Goal: Book appointment/travel/reservation

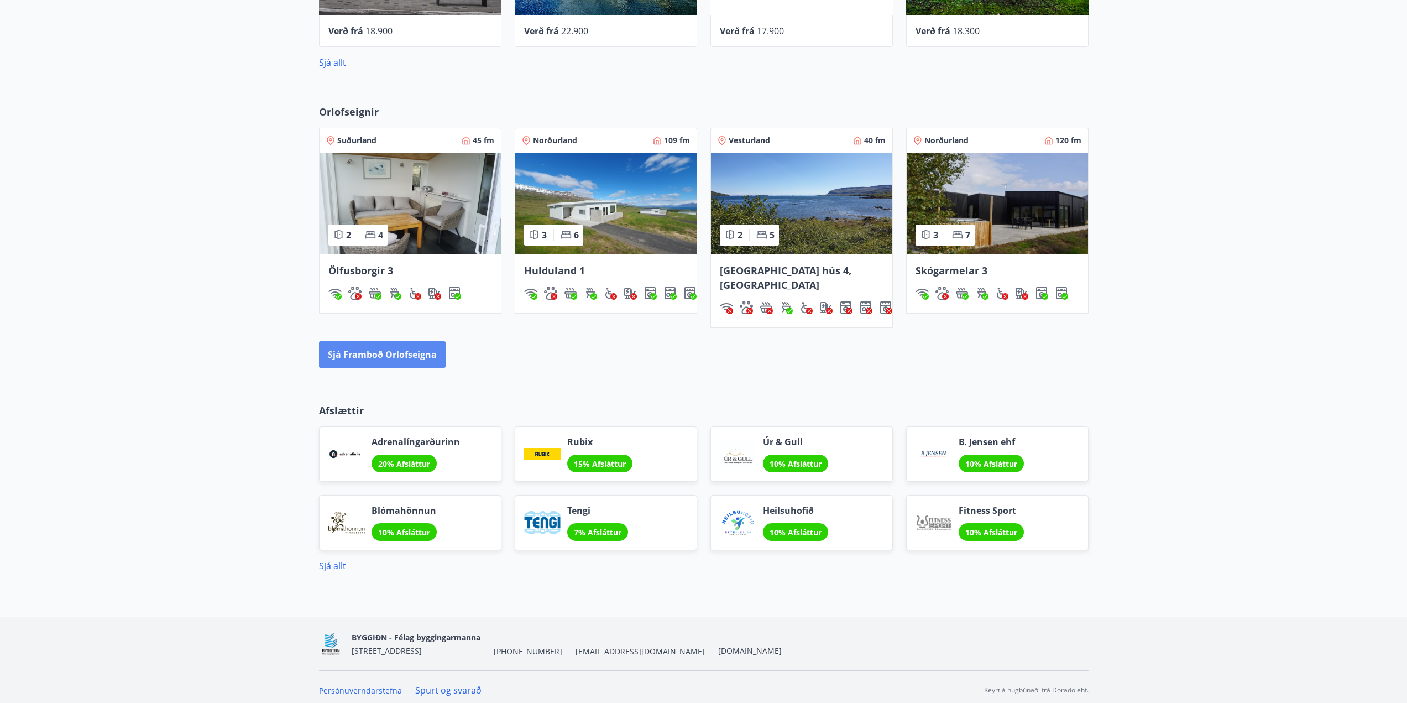
scroll to position [592, 0]
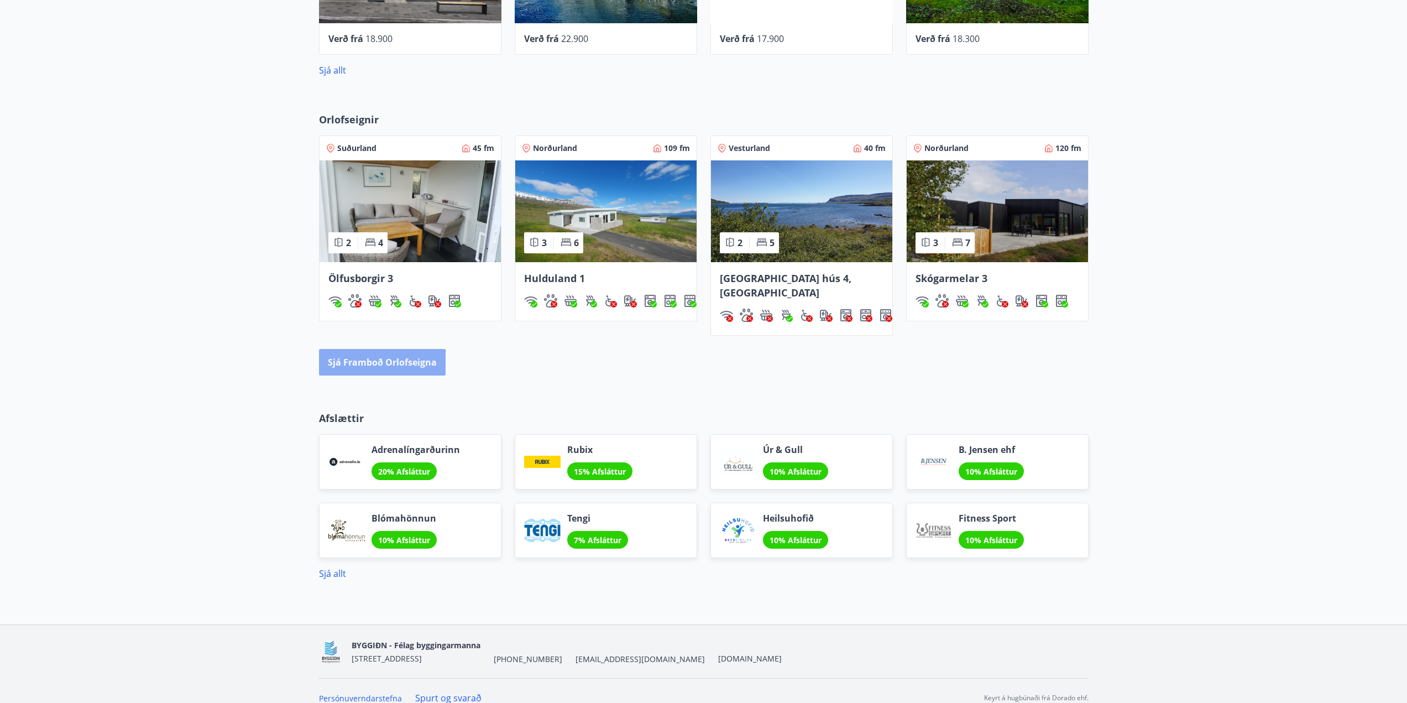
click at [358, 349] on button "Sjá framboð orlofseigna" at bounding box center [382, 362] width 127 height 27
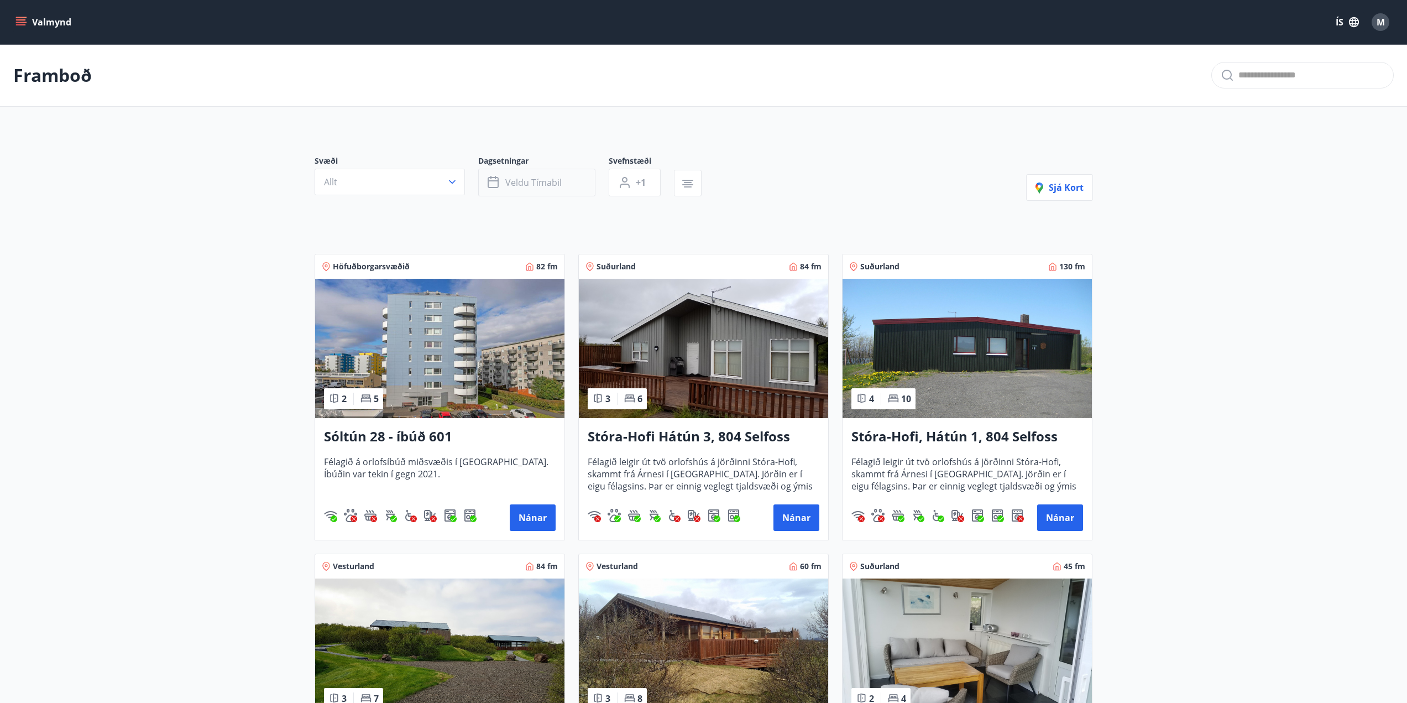
click at [513, 181] on span "Veldu tímabil" at bounding box center [533, 182] width 56 height 12
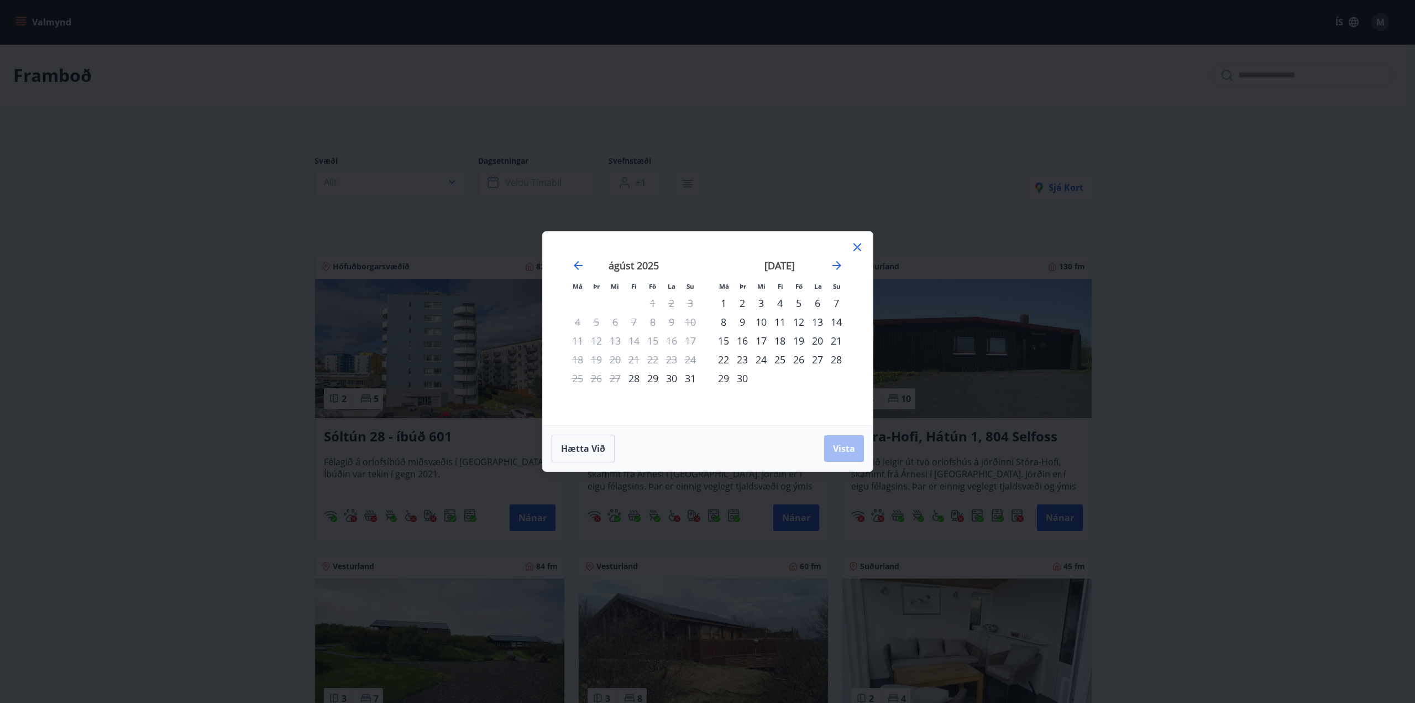
click at [779, 302] on div "4" at bounding box center [780, 303] width 19 height 19
click at [725, 322] on div "8" at bounding box center [723, 321] width 19 height 19
click at [838, 446] on span "Vista" at bounding box center [844, 448] width 22 height 12
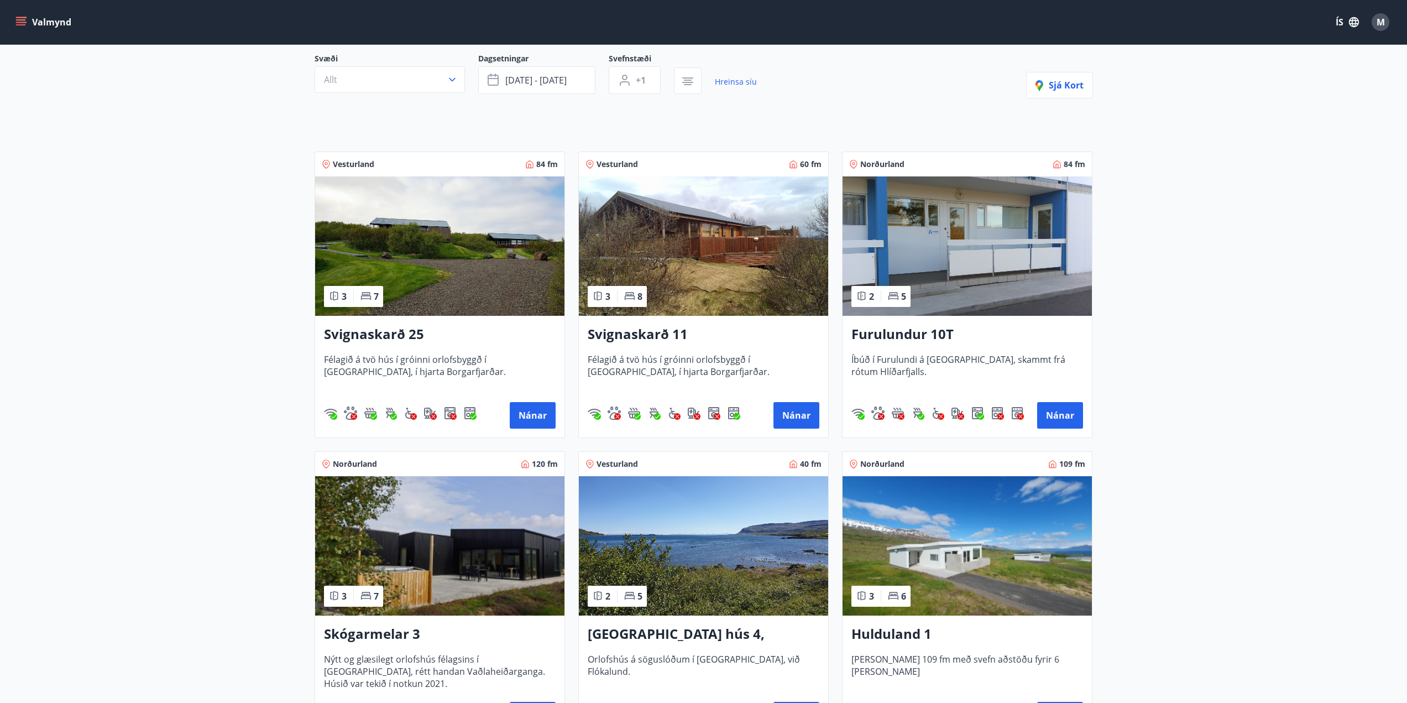
scroll to position [184, 0]
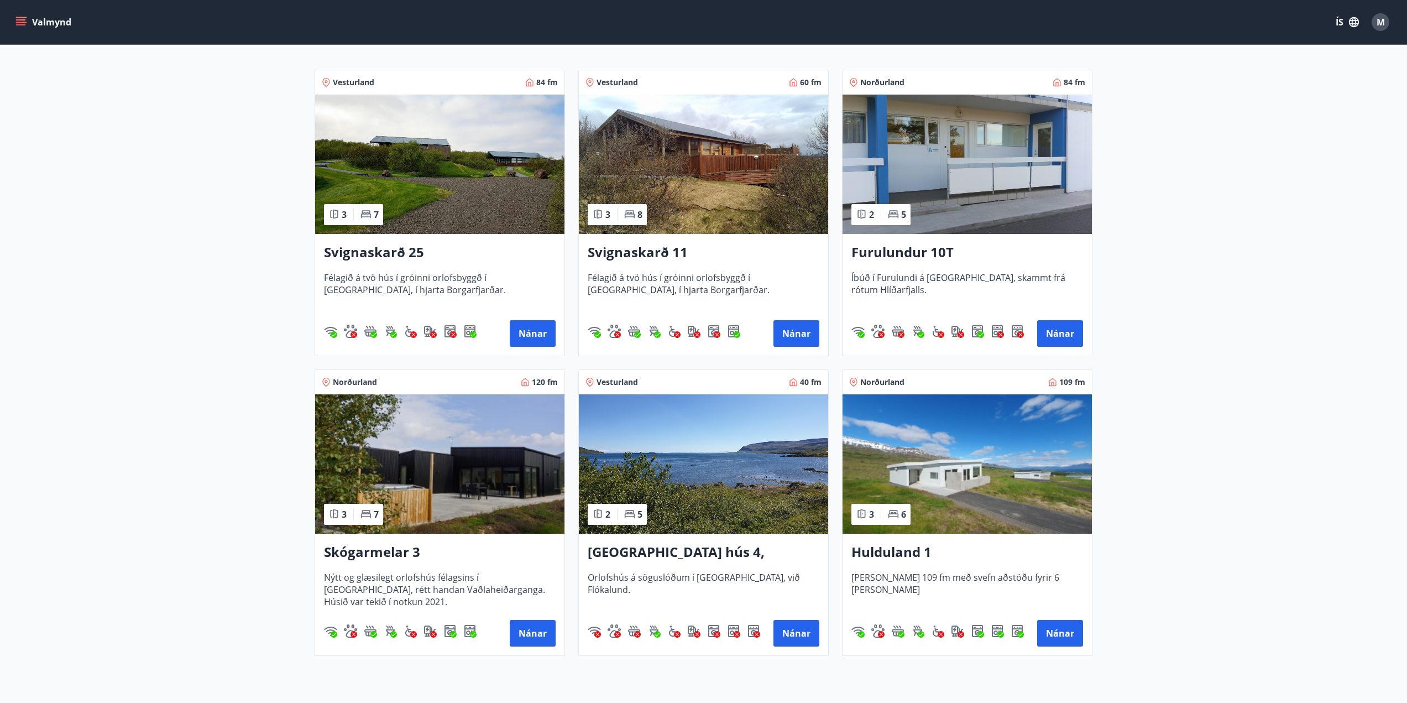
click at [971, 487] on img at bounding box center [967, 463] width 249 height 139
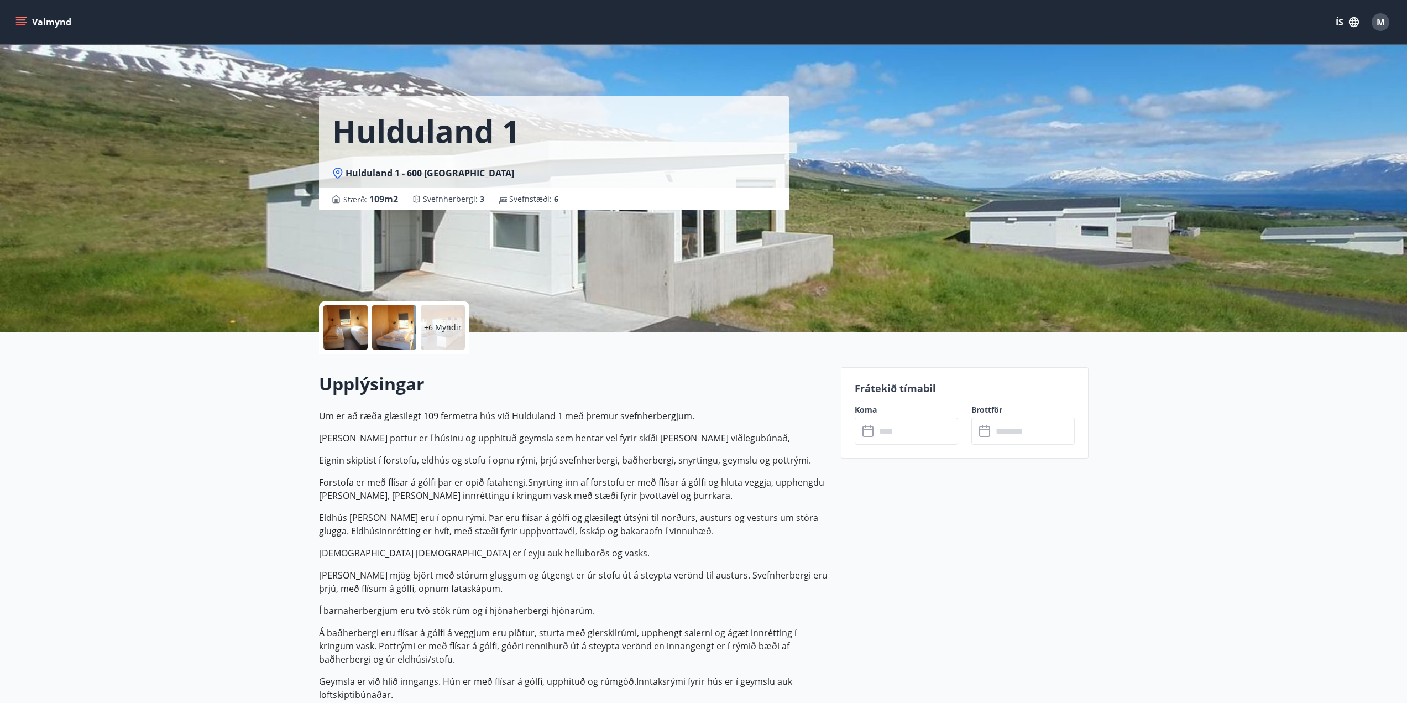
click at [901, 431] on input "text" at bounding box center [917, 430] width 82 height 27
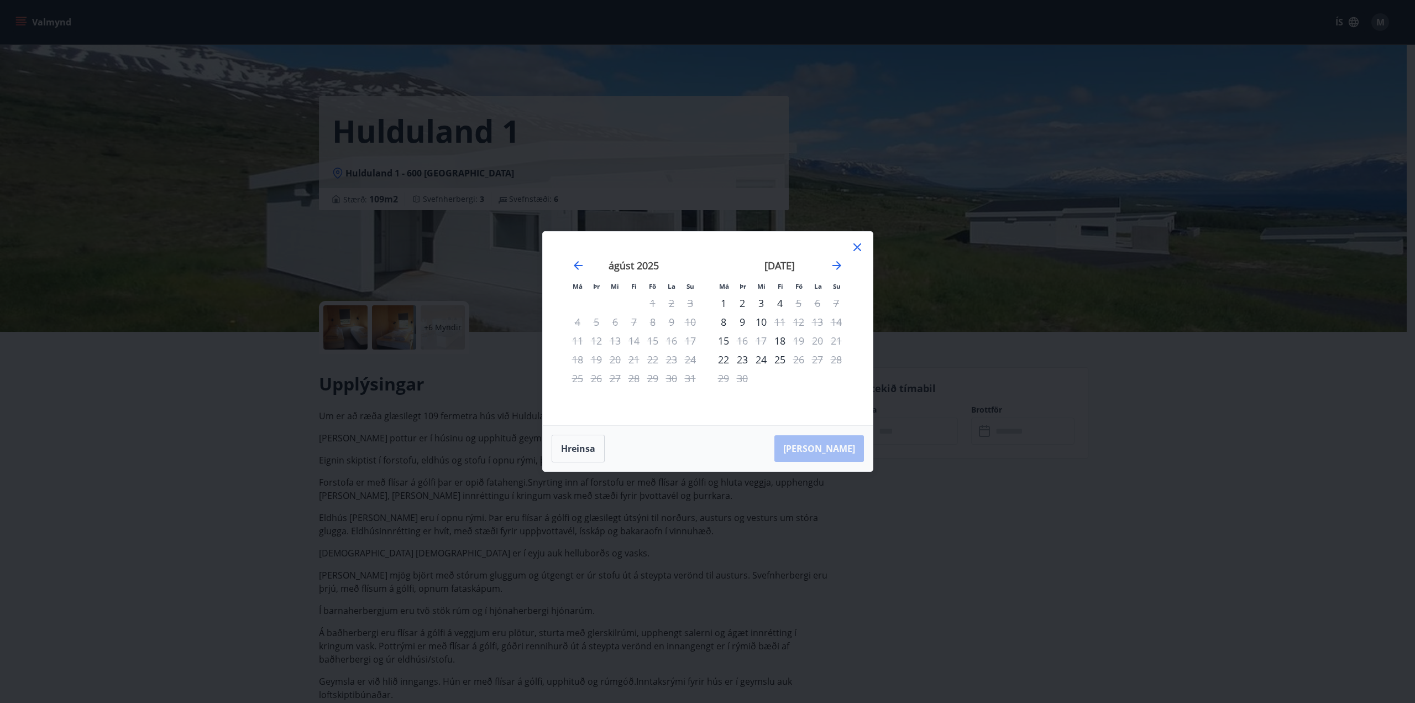
click at [851, 249] on icon at bounding box center [857, 247] width 13 height 13
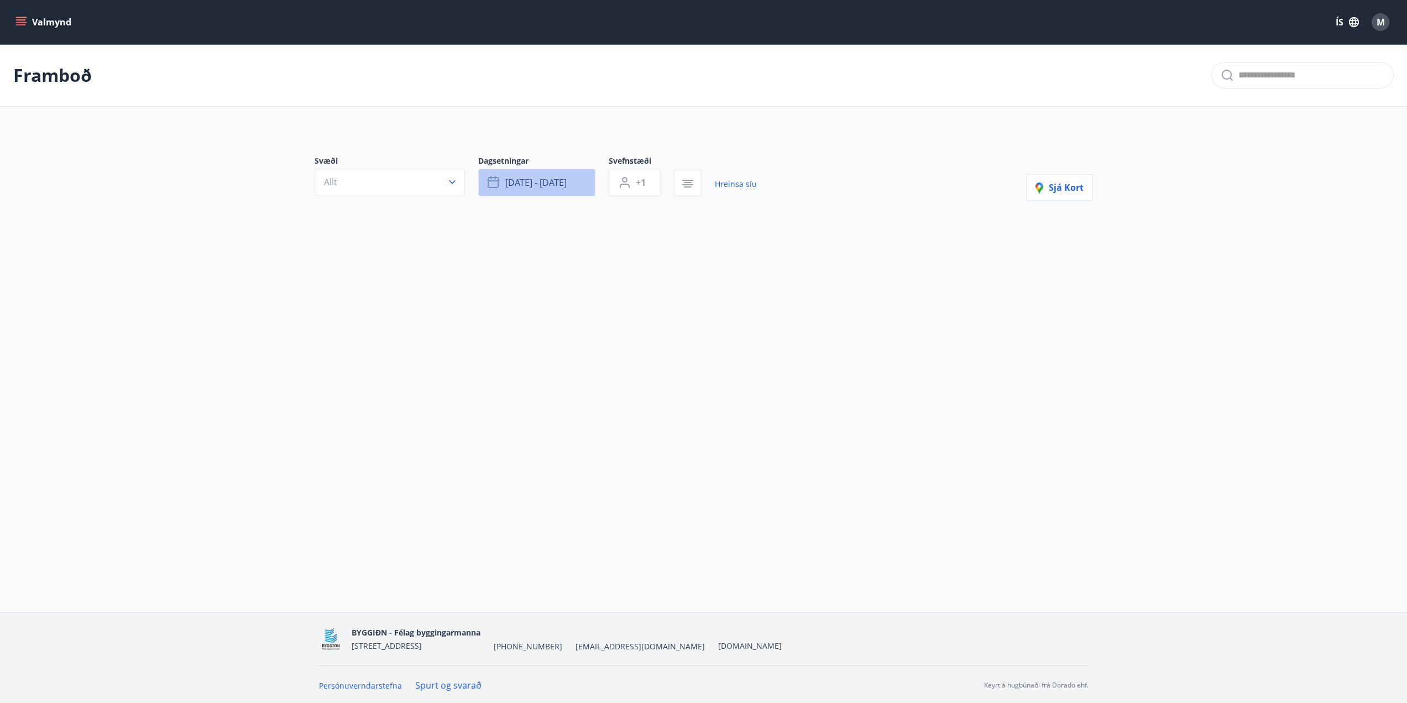
click at [541, 185] on span "[DATE] - [DATE]" at bounding box center [535, 182] width 61 height 12
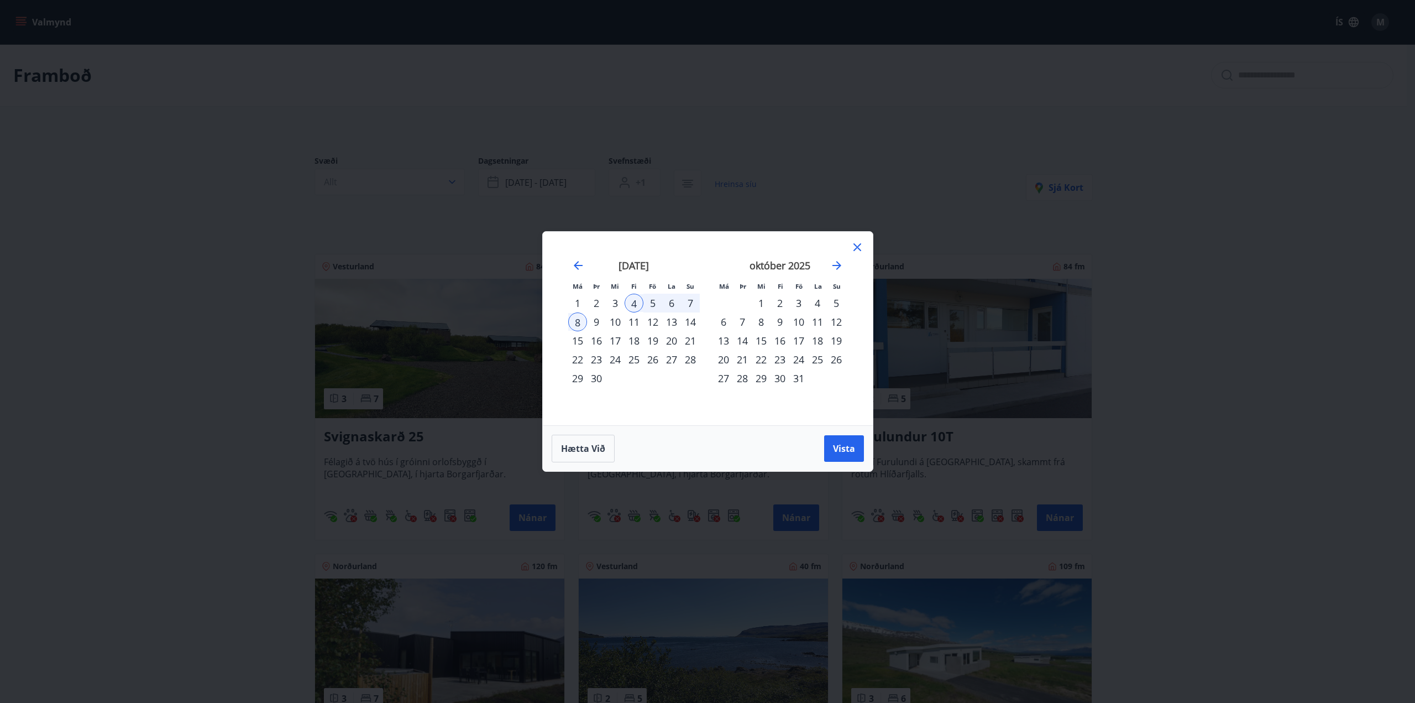
click at [654, 307] on div "5" at bounding box center [653, 303] width 19 height 19
click at [851, 453] on span "Vista" at bounding box center [844, 448] width 22 height 12
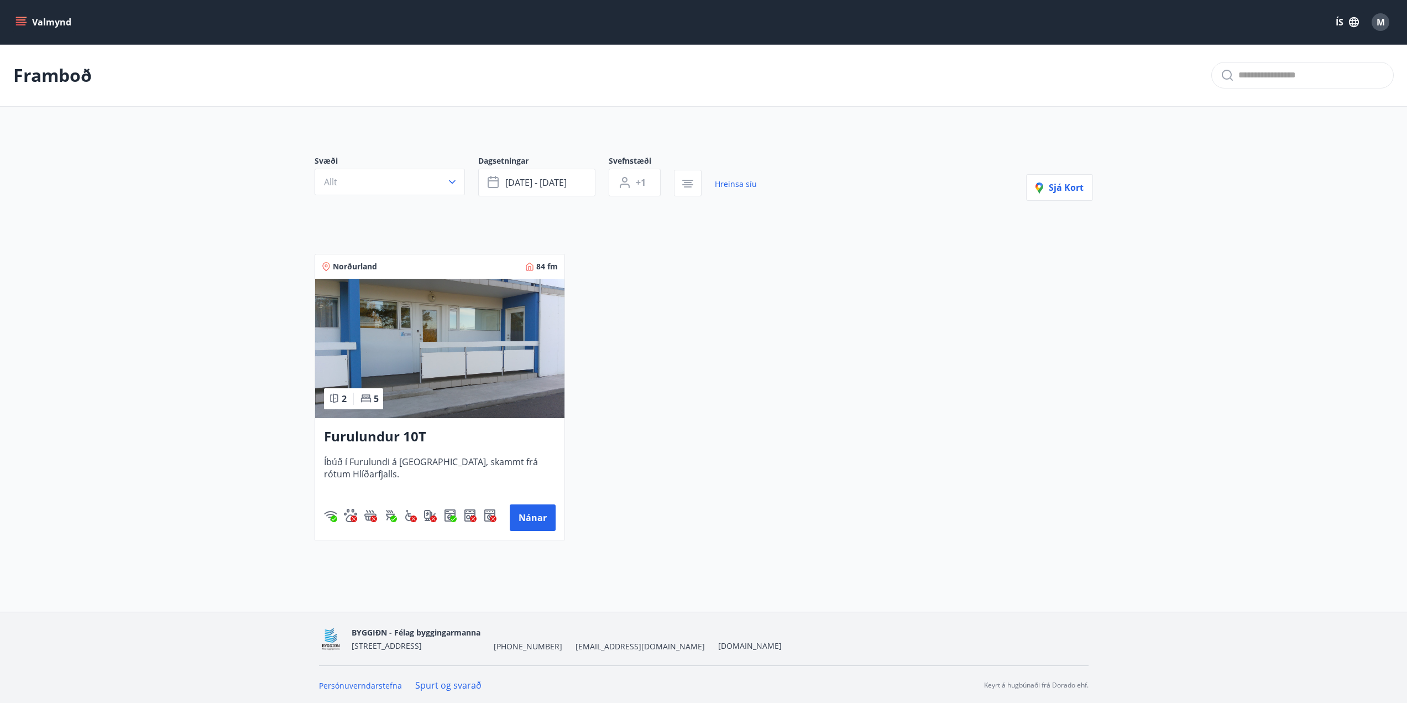
click at [453, 323] on img at bounding box center [439, 348] width 249 height 139
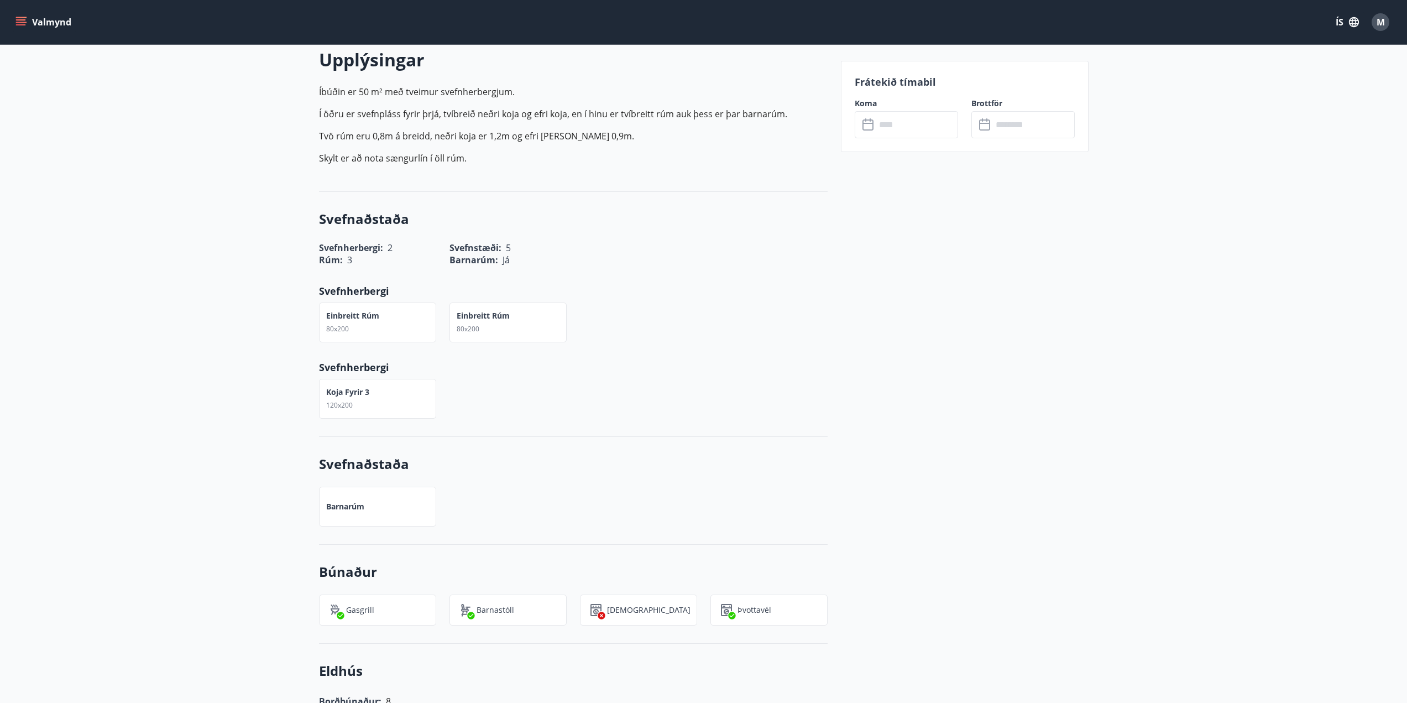
scroll to position [92, 0]
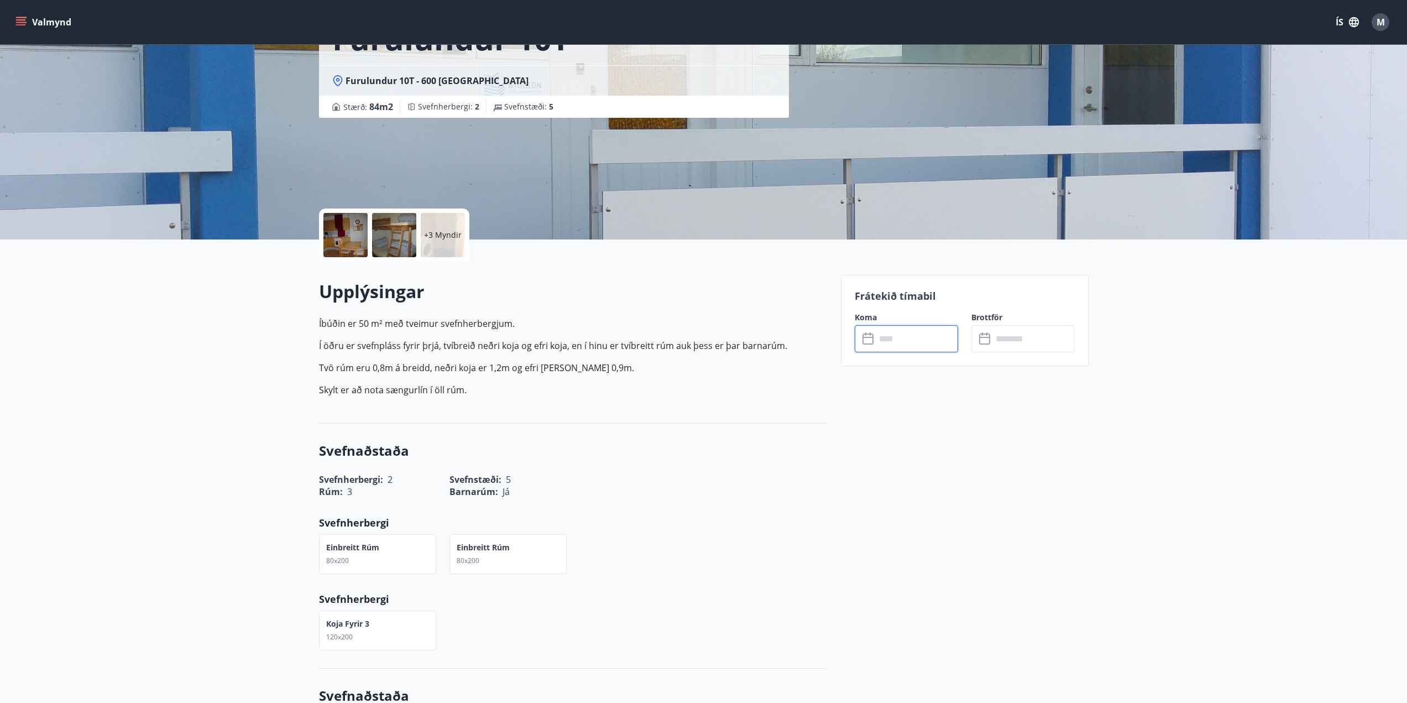
click at [888, 343] on input "text" at bounding box center [917, 338] width 82 height 27
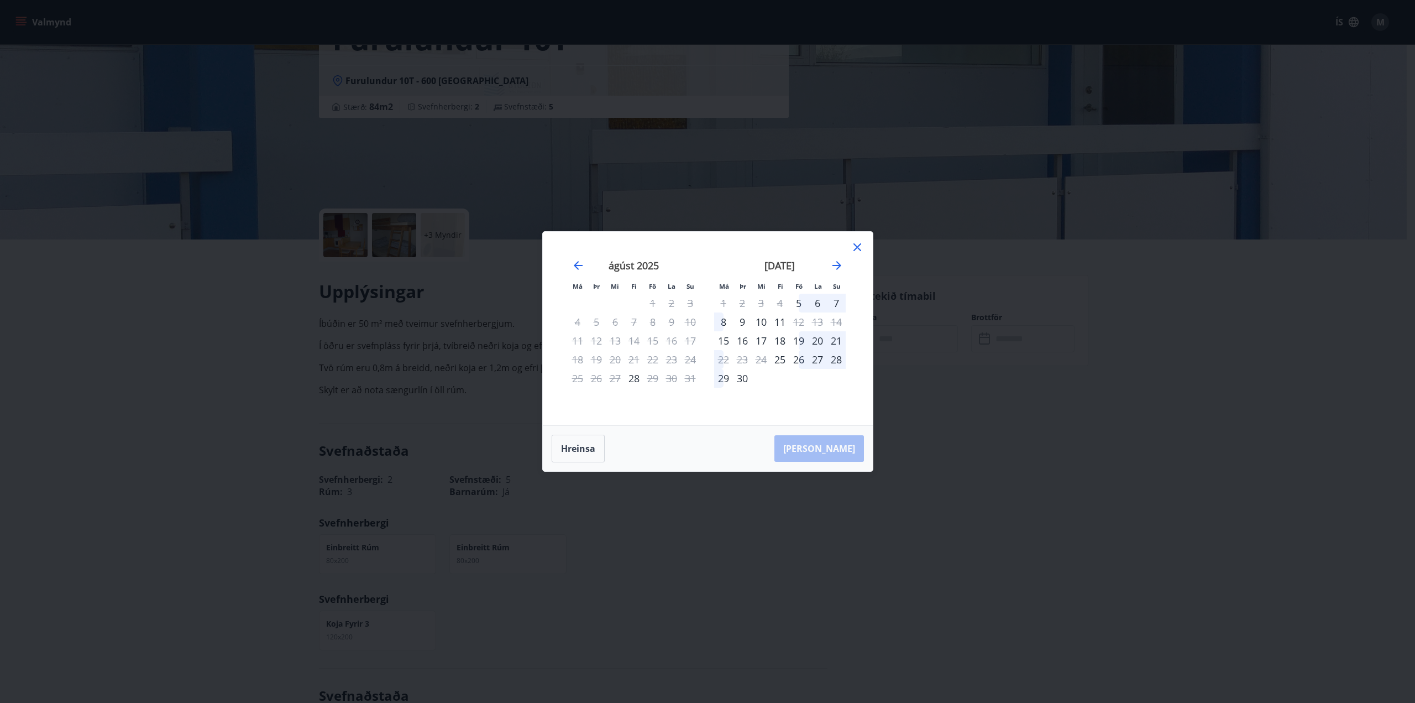
click at [858, 249] on icon at bounding box center [857, 247] width 13 height 13
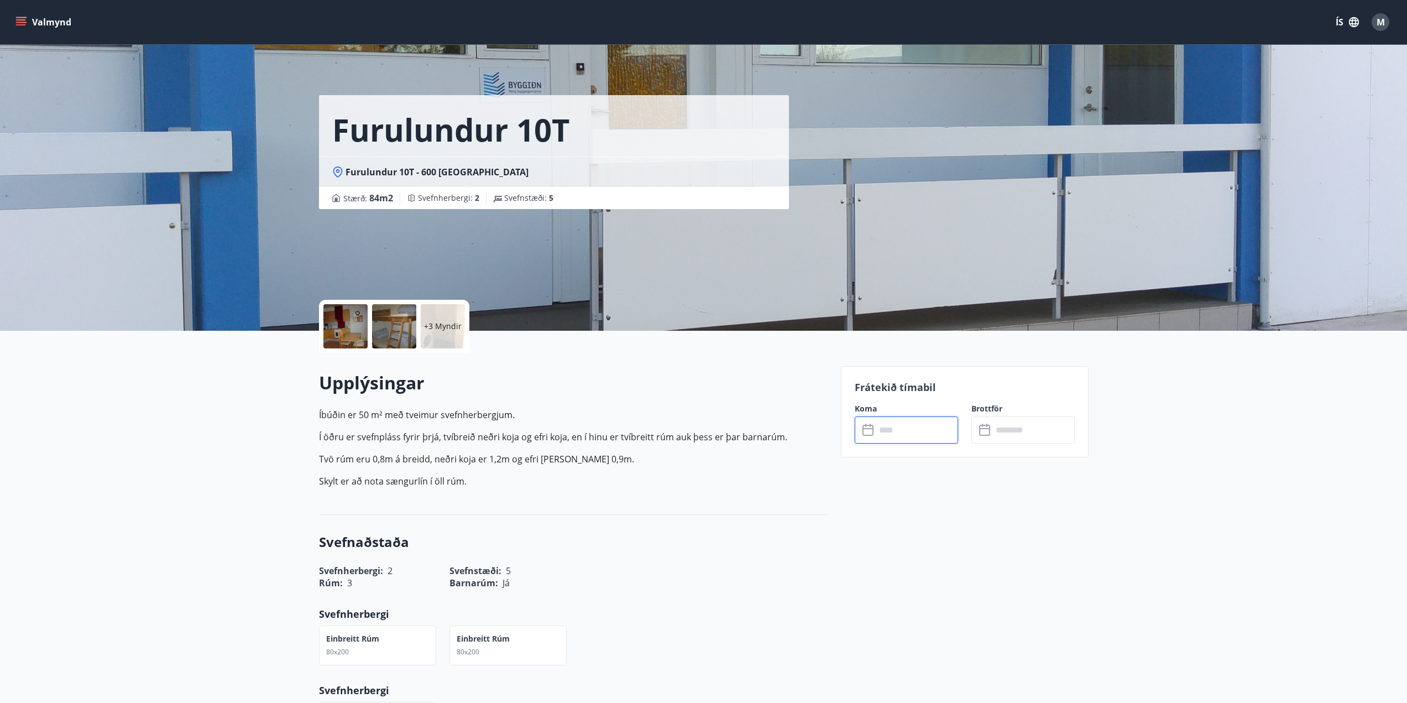
scroll to position [0, 0]
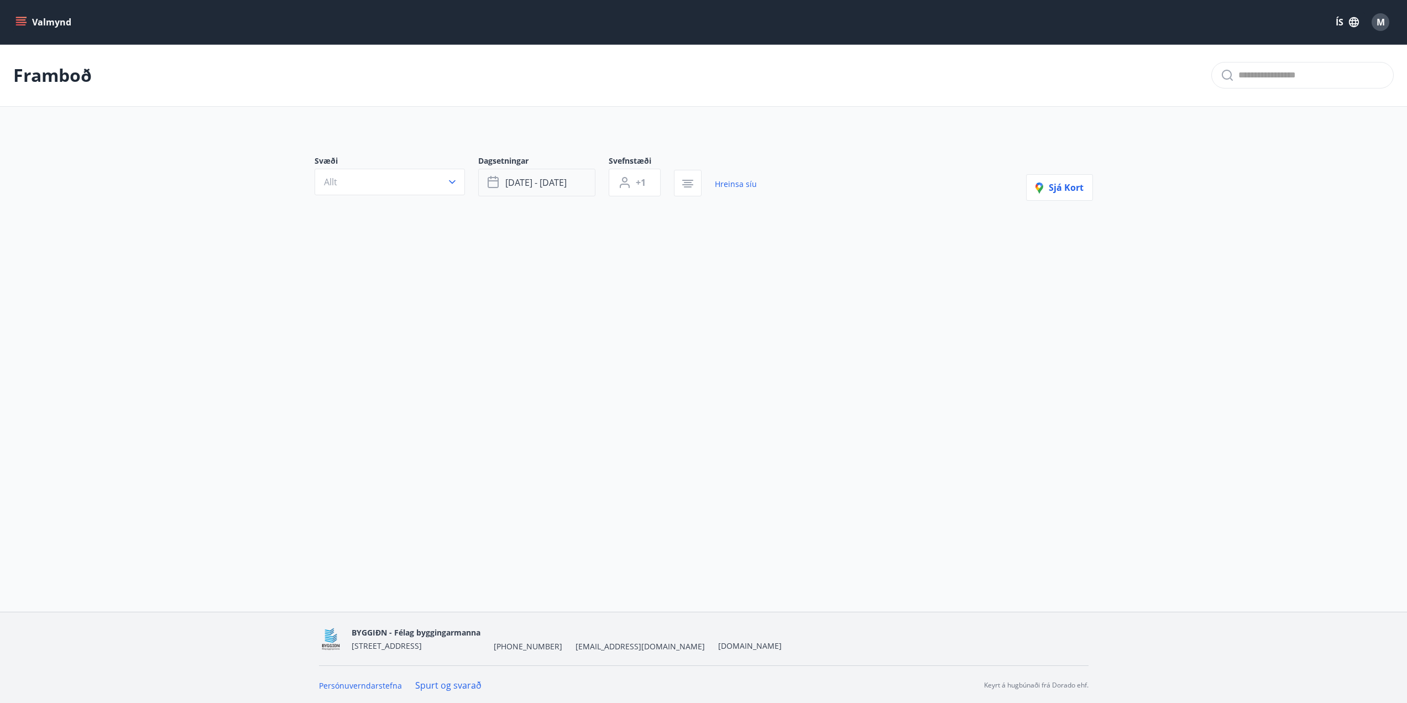
click at [566, 180] on span "[DATE] - [DATE]" at bounding box center [535, 182] width 61 height 12
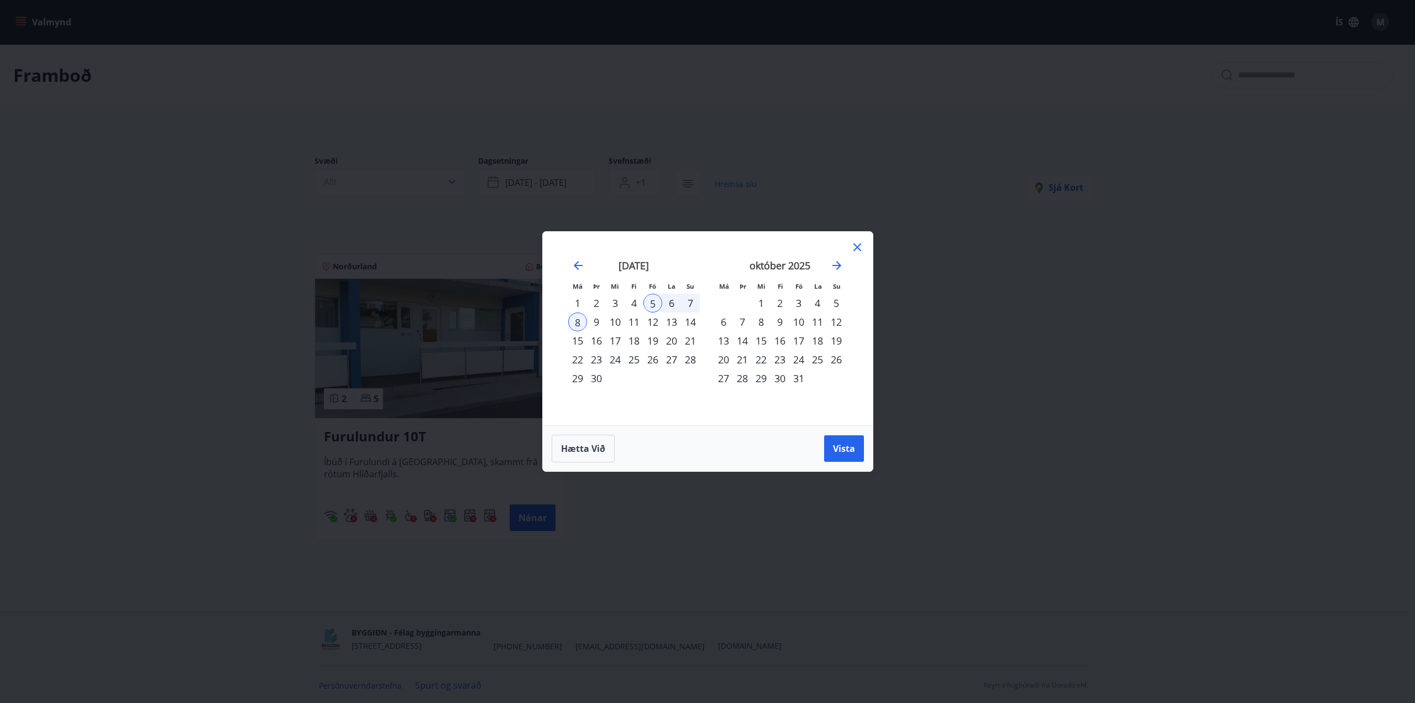
click at [671, 302] on div "6" at bounding box center [671, 303] width 19 height 19
click at [686, 303] on div "7" at bounding box center [690, 303] width 19 height 19
click at [856, 452] on button "Vista" at bounding box center [844, 448] width 40 height 27
